Goal: Transaction & Acquisition: Purchase product/service

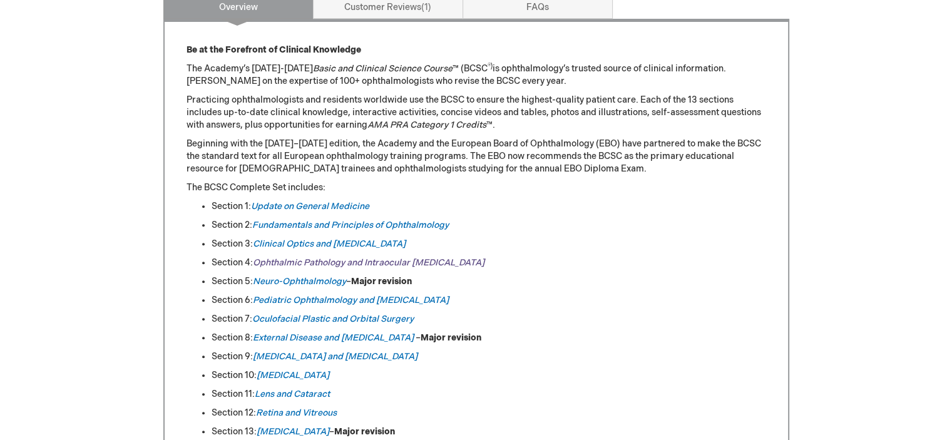
scroll to position [626, 0]
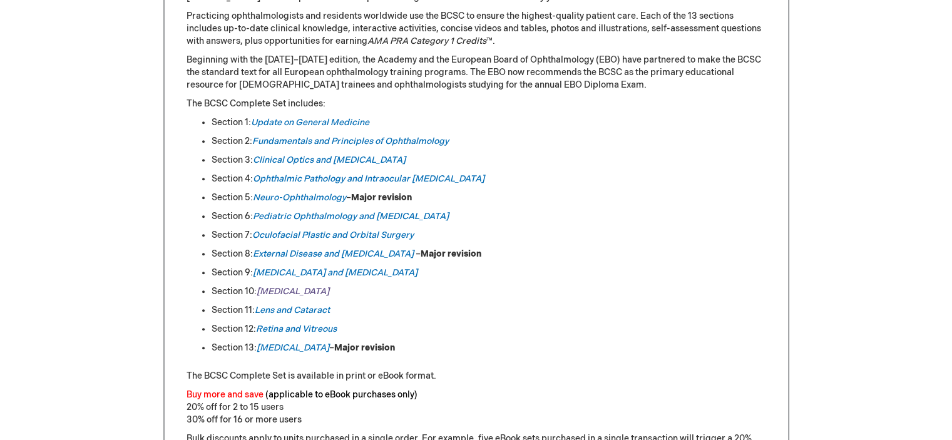
click at [284, 291] on em "[MEDICAL_DATA]" at bounding box center [293, 291] width 73 height 11
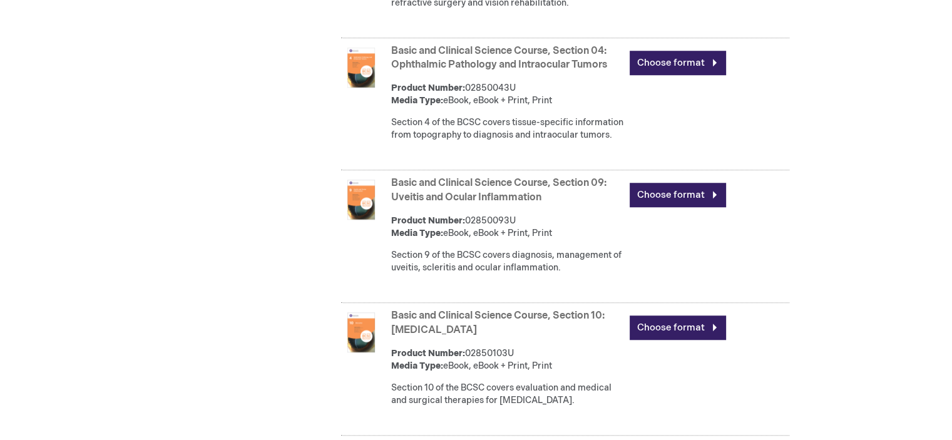
scroll to position [1064, 0]
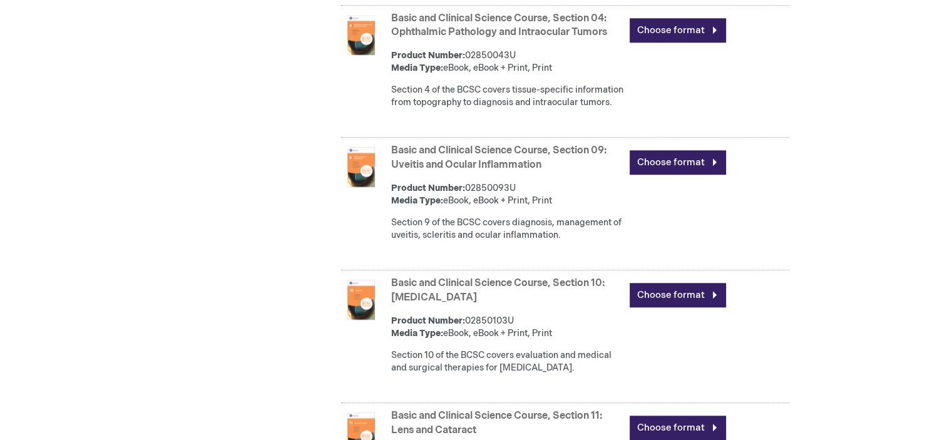
click at [368, 320] on img at bounding box center [361, 300] width 40 height 40
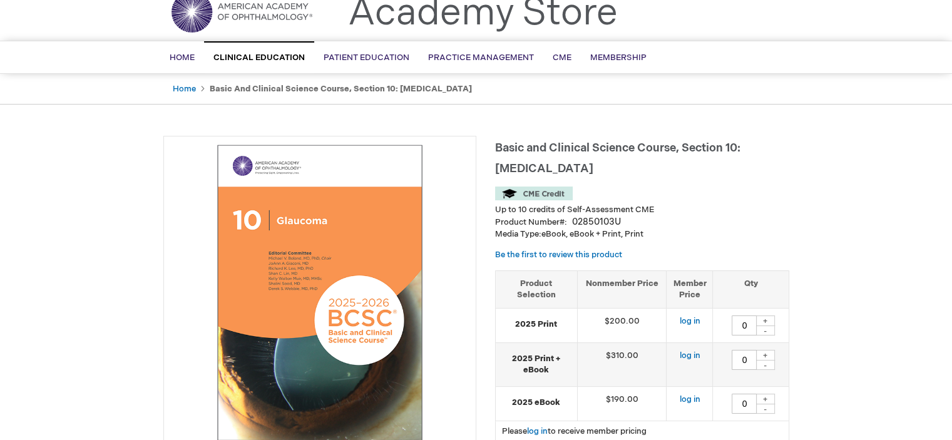
scroll to position [125, 0]
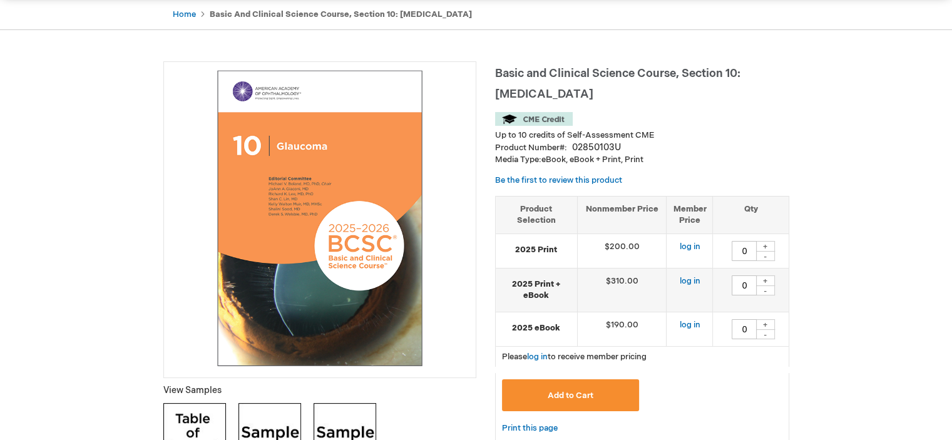
drag, startPoint x: 213, startPoint y: 64, endPoint x: 288, endPoint y: 222, distance: 174.7
